Goal: Navigation & Orientation: Find specific page/section

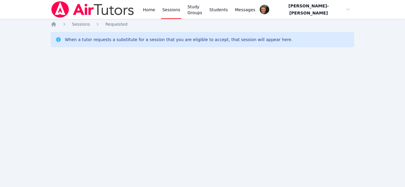
click at [13, 56] on div "Home Sessions Study Groups Students Messages Open user menu Vincent Astray-Cane…" at bounding box center [202, 93] width 405 height 187
click at [166, 9] on link "Sessions" at bounding box center [171, 9] width 20 height 19
